Goal: Check status: Check status

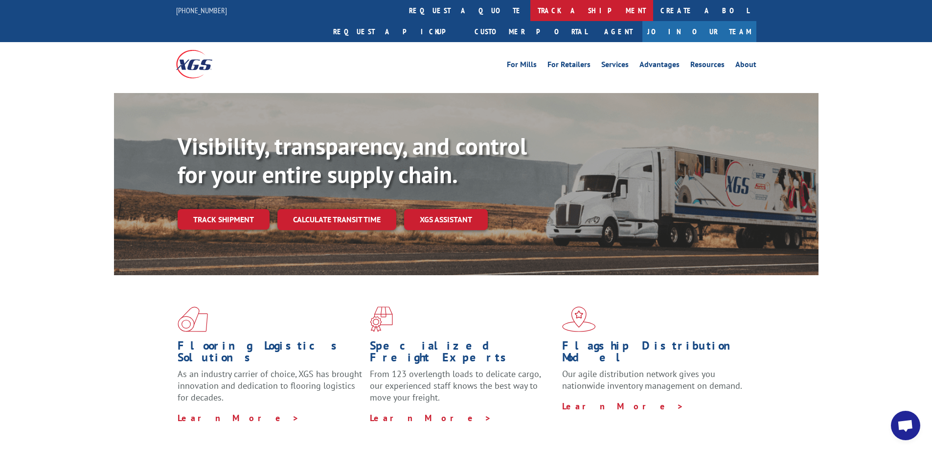
click at [530, 7] on link "track a shipment" at bounding box center [591, 10] width 123 height 21
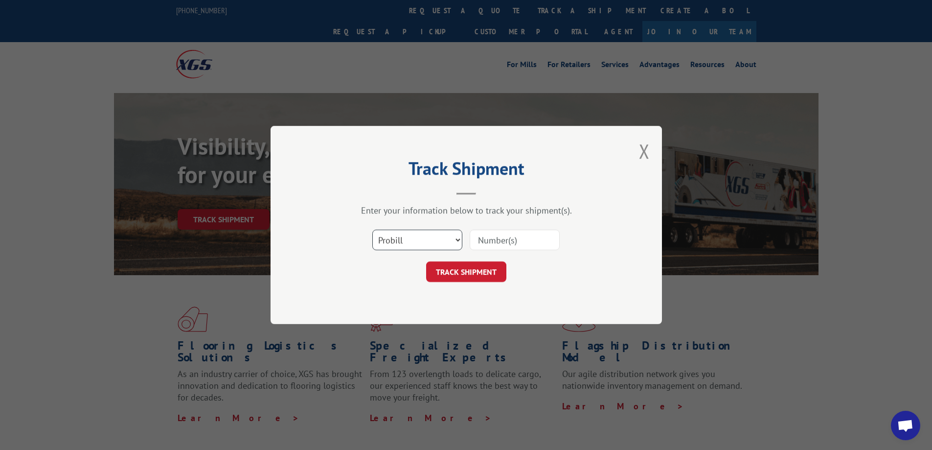
click at [431, 246] on select "Select category... Probill BOL PO" at bounding box center [417, 239] width 90 height 21
select select "bol"
click at [372, 229] on select "Select category... Probill BOL PO" at bounding box center [417, 239] width 90 height 21
click at [532, 246] on input at bounding box center [515, 239] width 90 height 21
paste input "17618088"
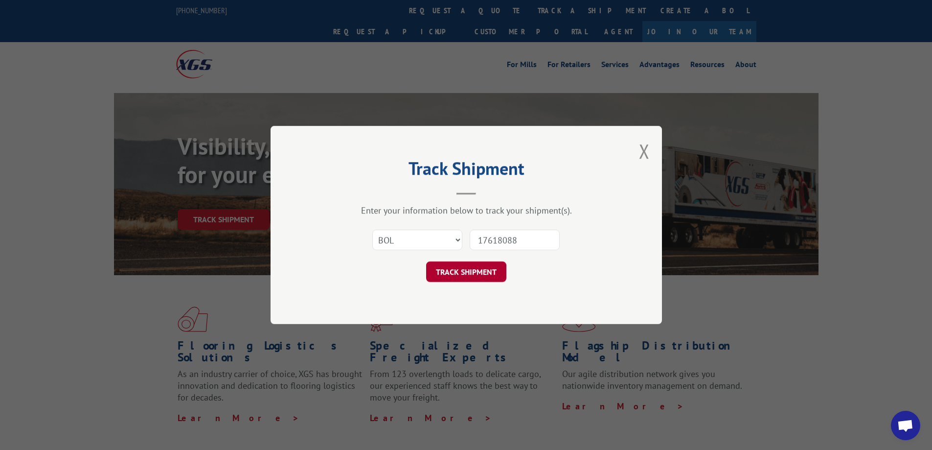
type input "17618088"
click at [489, 273] on button "TRACK SHIPMENT" at bounding box center [466, 271] width 80 height 21
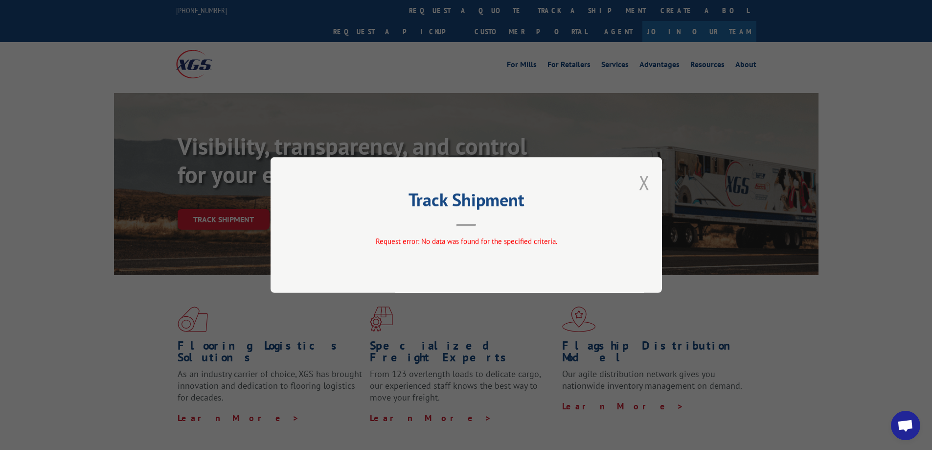
click at [647, 173] on button "Close modal" at bounding box center [644, 182] width 11 height 26
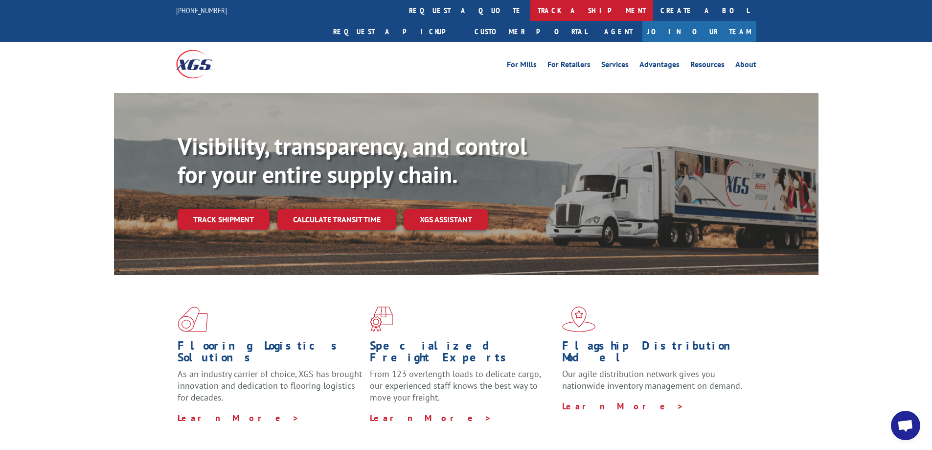
click at [530, 7] on link "track a shipment" at bounding box center [591, 10] width 123 height 21
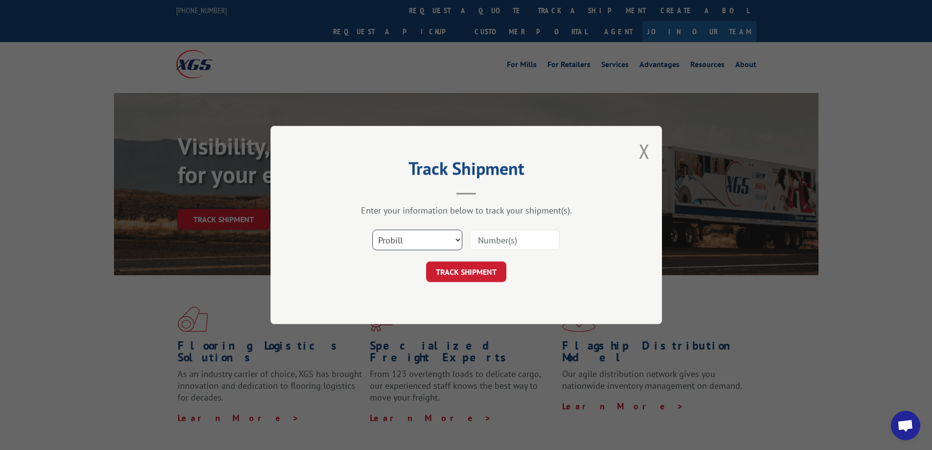
click at [445, 241] on select "Select category... Probill BOL PO" at bounding box center [417, 239] width 90 height 21
click at [501, 246] on input at bounding box center [515, 239] width 90 height 21
paste input "17618088"
type input "17618088"
click at [491, 262] on button "TRACK SHIPMENT" at bounding box center [466, 271] width 80 height 21
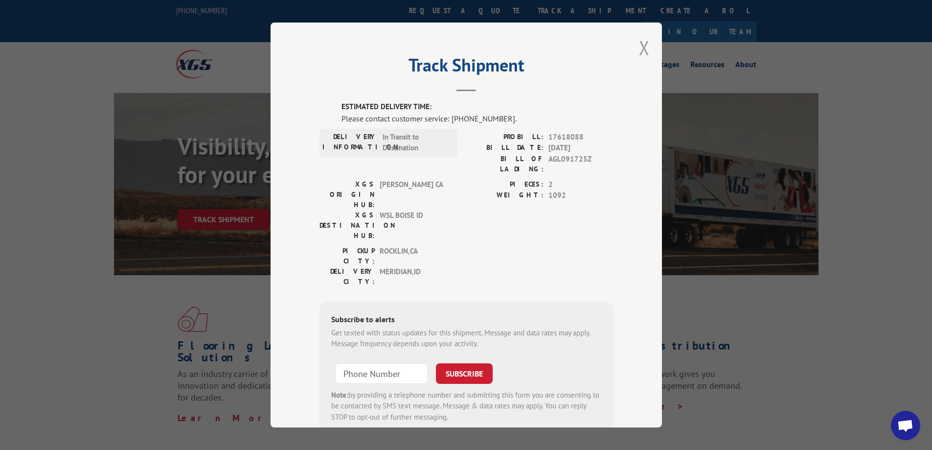
click at [640, 45] on button "Close modal" at bounding box center [644, 48] width 11 height 26
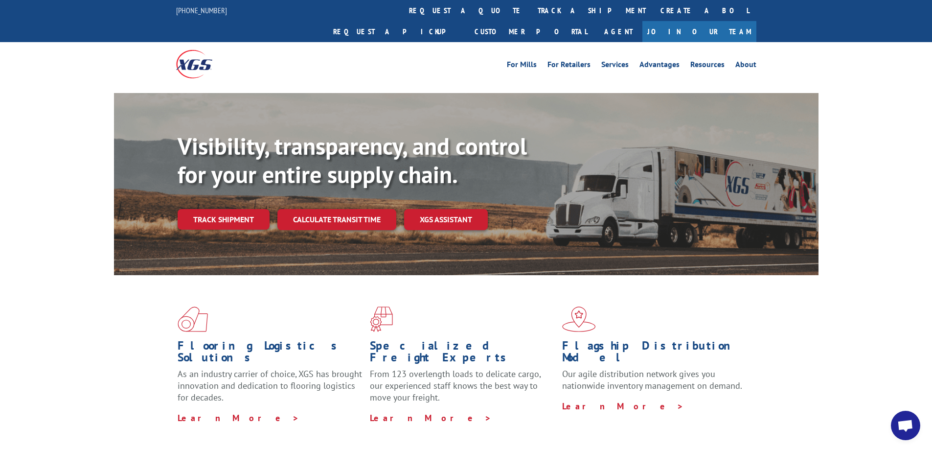
click at [431, 42] on div "For Mills For Retailers Services Advantages Resources About For Mills For Retai…" at bounding box center [466, 64] width 580 height 44
click at [530, 17] on link "track a shipment" at bounding box center [591, 10] width 123 height 21
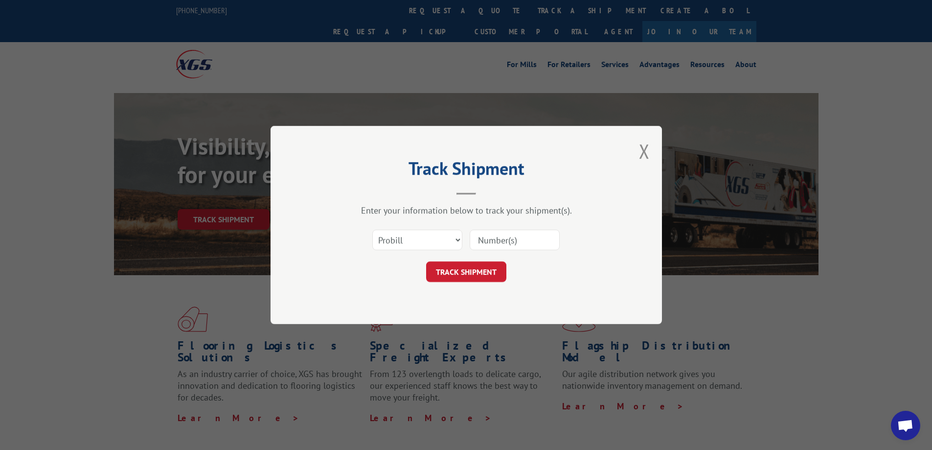
paste input "17629648"
type input "17629648"
click at [477, 271] on button "TRACK SHIPMENT" at bounding box center [466, 271] width 80 height 21
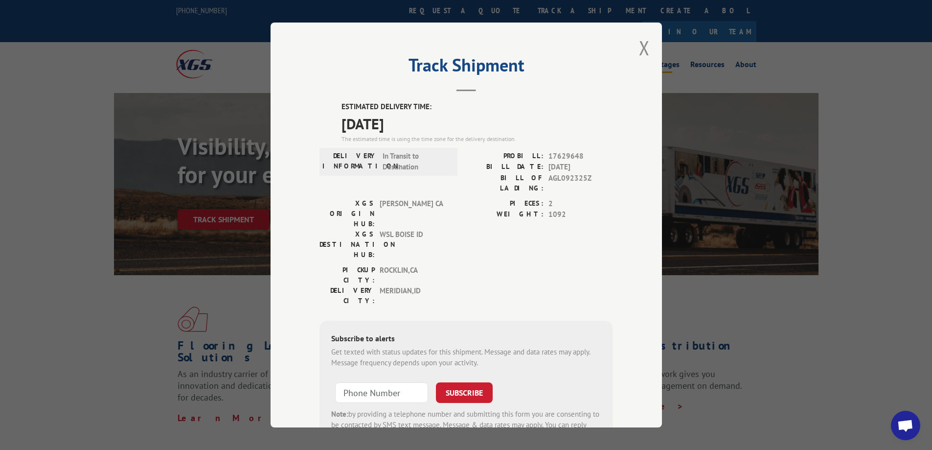
click at [642, 47] on button "Close modal" at bounding box center [644, 48] width 11 height 26
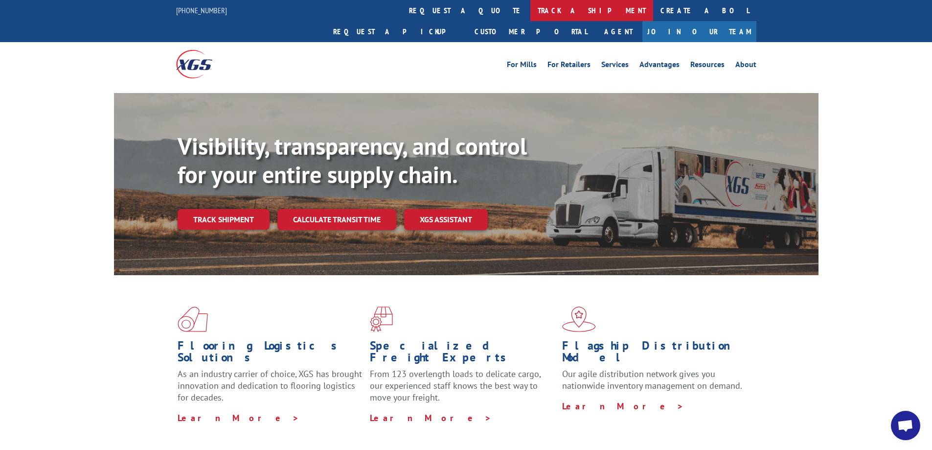
click at [530, 13] on link "track a shipment" at bounding box center [591, 10] width 123 height 21
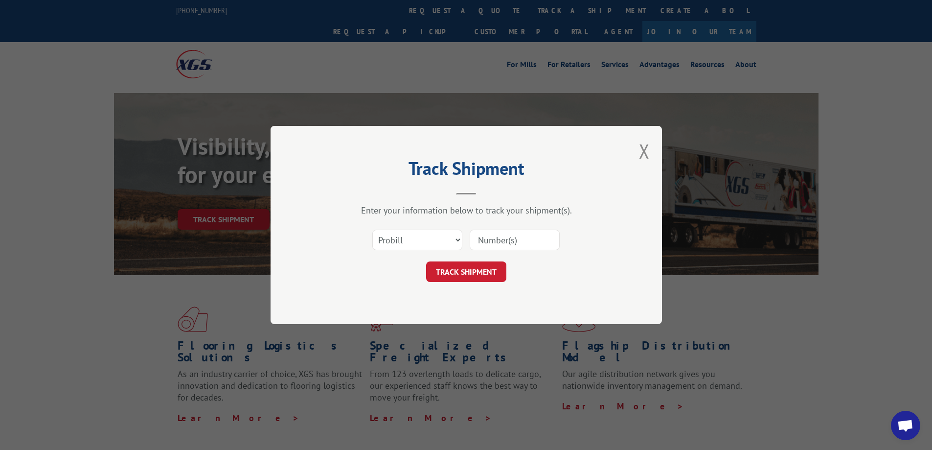
paste input "17629648"
type input "17629648"
drag, startPoint x: 455, startPoint y: 284, endPoint x: 455, endPoint y: 279, distance: 4.9
click at [455, 283] on div "Track Shipment Enter your information below to track your shipment(s). Select c…" at bounding box center [466, 225] width 391 height 198
drag, startPoint x: 454, startPoint y: 273, endPoint x: 448, endPoint y: 269, distance: 6.8
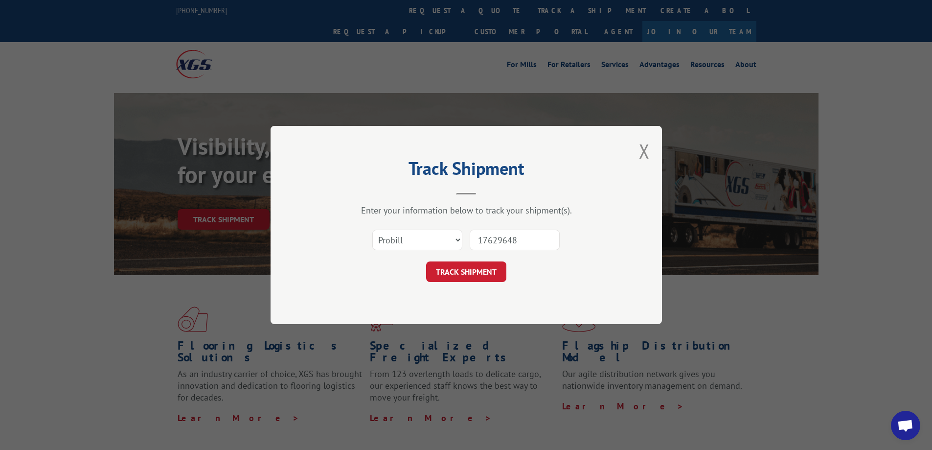
click at [454, 273] on button "TRACK SHIPMENT" at bounding box center [466, 271] width 80 height 21
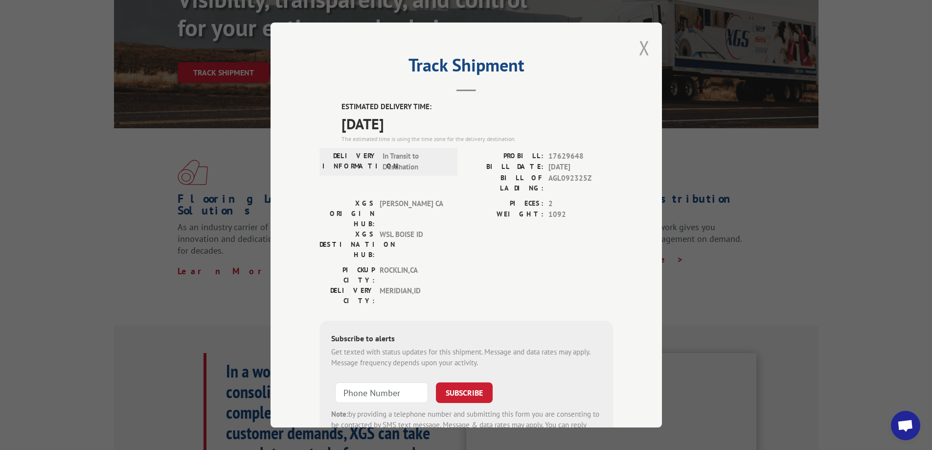
click at [639, 49] on button "Close modal" at bounding box center [644, 48] width 11 height 26
